Goal: Information Seeking & Learning: Learn about a topic

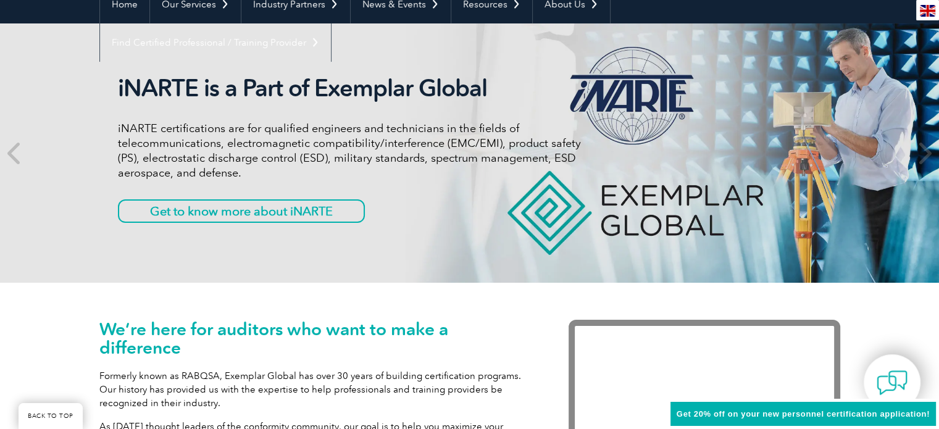
scroll to position [47, 0]
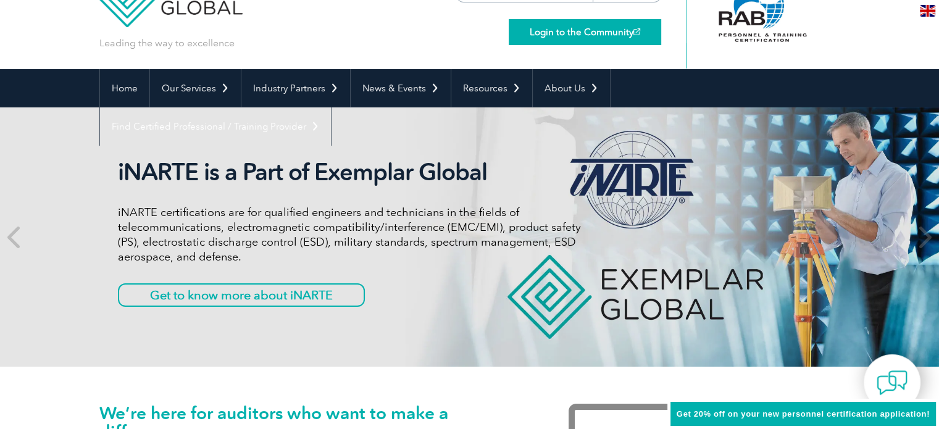
click at [589, 37] on link "Login to the Community" at bounding box center [585, 32] width 153 height 26
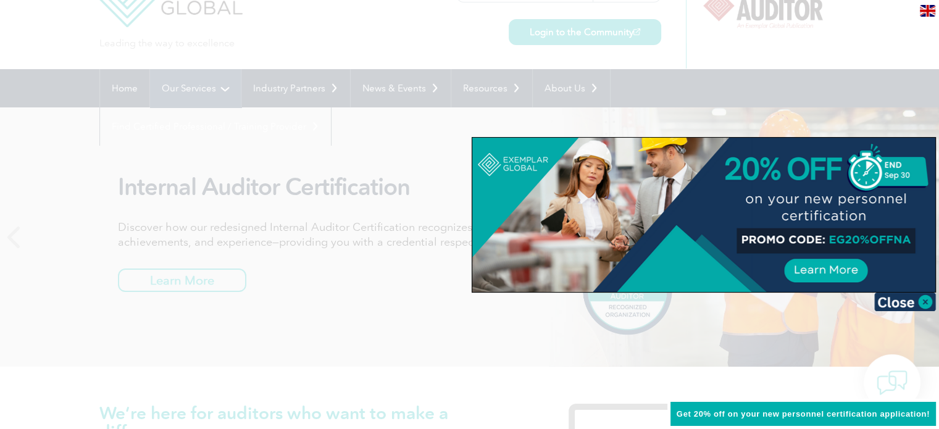
drag, startPoint x: 220, startPoint y: 101, endPoint x: 203, endPoint y: 106, distance: 18.0
click at [203, 106] on div at bounding box center [469, 214] width 939 height 429
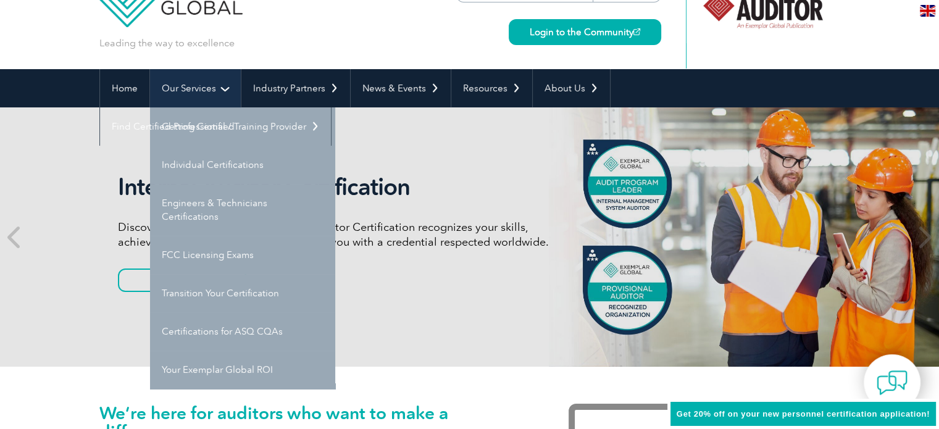
click at [203, 106] on link "Our Services" at bounding box center [195, 88] width 91 height 38
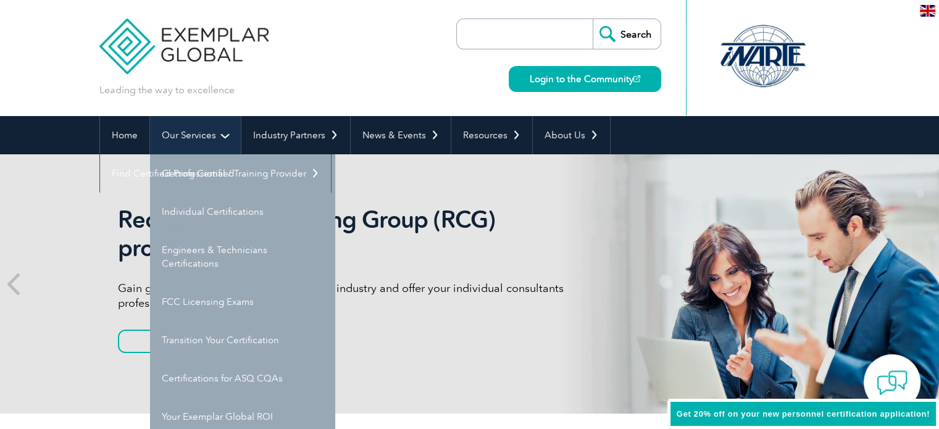
click at [207, 128] on link "Our Services" at bounding box center [195, 135] width 91 height 38
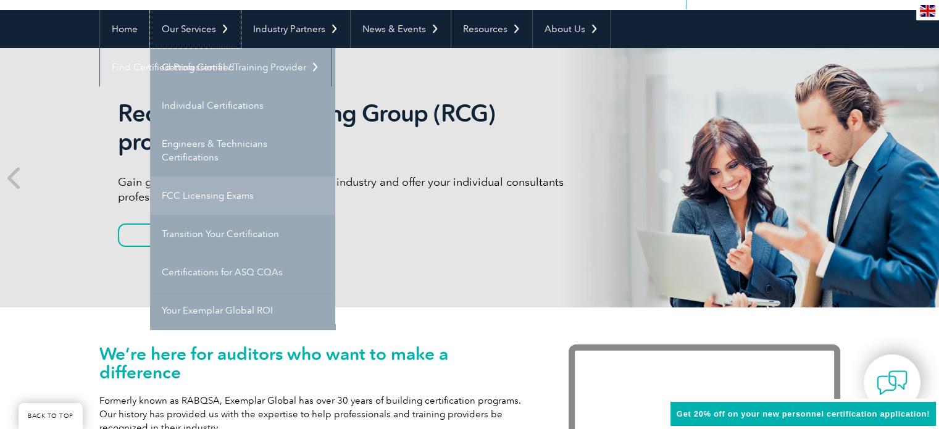
scroll to position [133, 0]
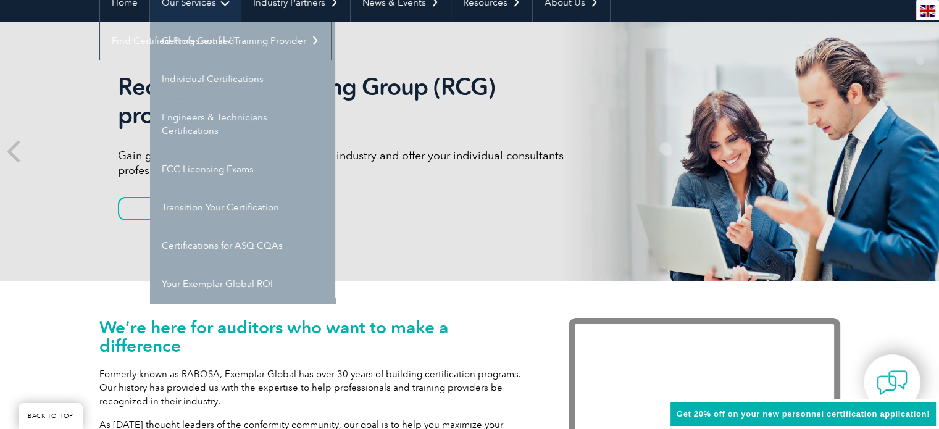
click at [222, 14] on link "Our Services" at bounding box center [195, 2] width 91 height 38
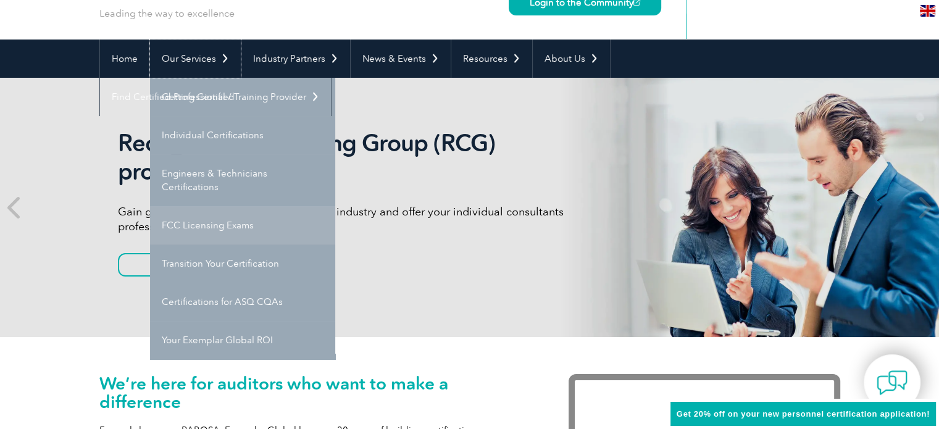
scroll to position [79, 0]
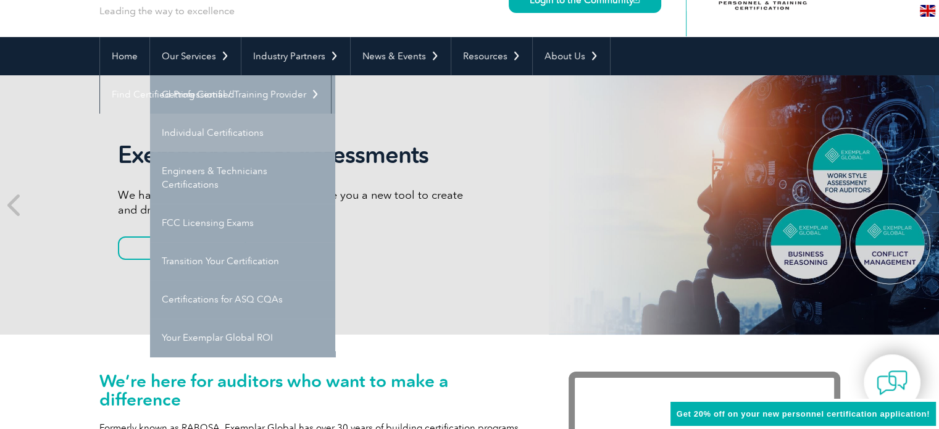
click at [225, 125] on link "Individual Certifications" at bounding box center [242, 133] width 185 height 38
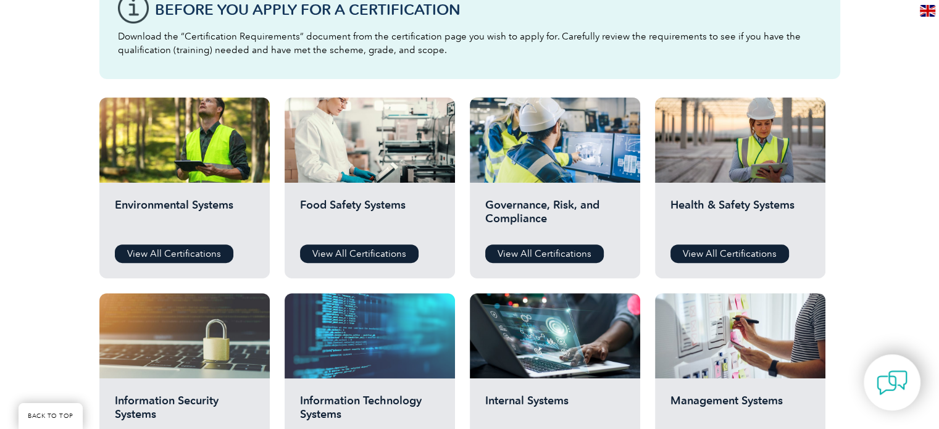
scroll to position [378, 0]
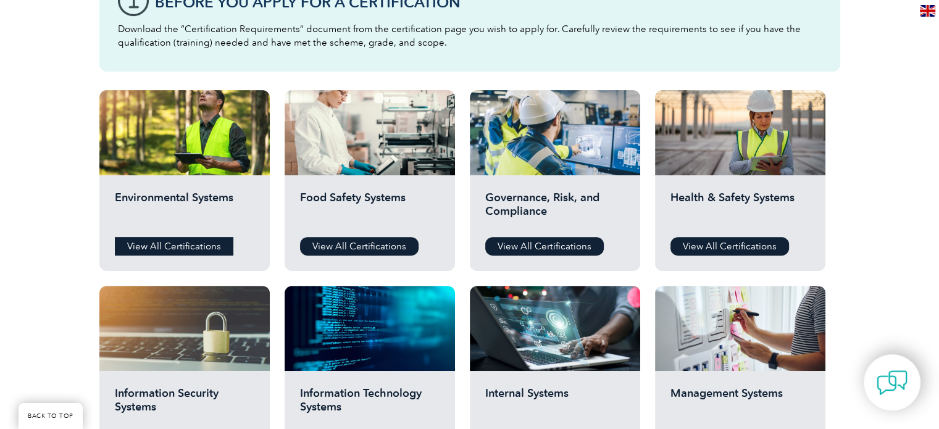
click at [161, 247] on link "View All Certifications" at bounding box center [174, 246] width 119 height 19
